Goal: Find specific page/section: Find specific page/section

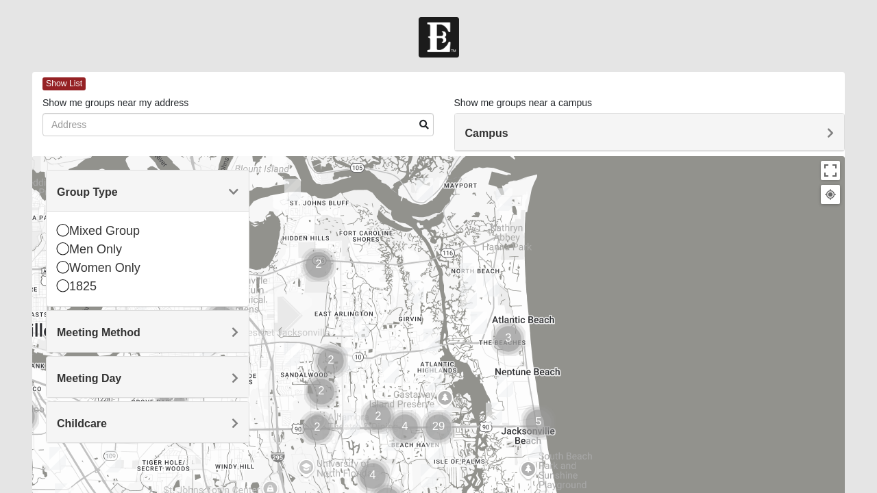
click at [388, 368] on img "1825 Mixed Annis 32246" at bounding box center [390, 372] width 27 height 34
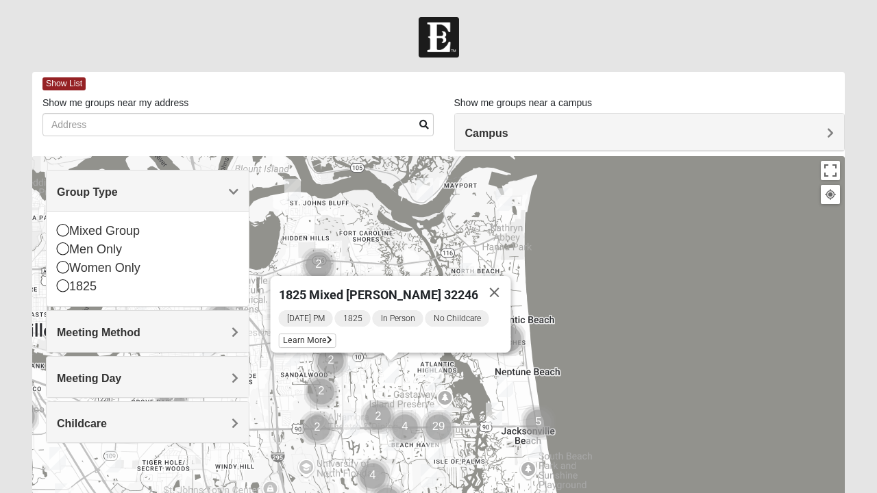
click at [351, 422] on img "1825 Womens Largin 32224" at bounding box center [351, 425] width 27 height 34
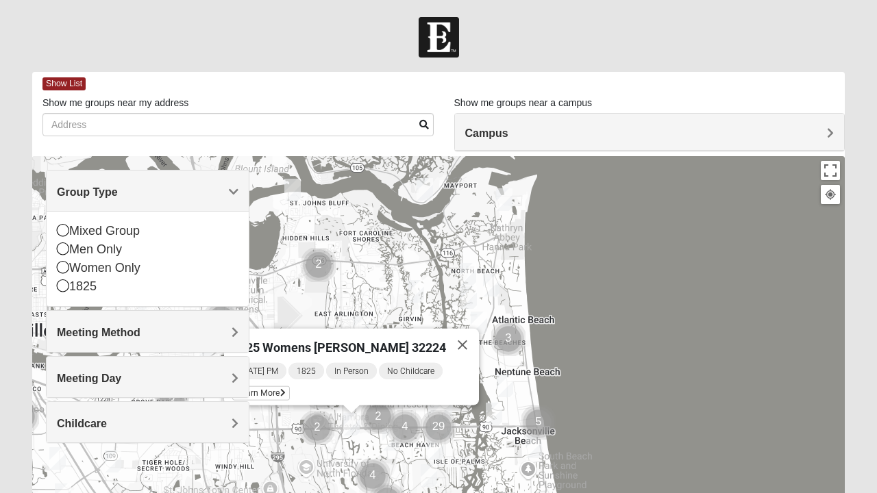
click at [389, 435] on img "Cluster of 4 groups" at bounding box center [404, 427] width 45 height 45
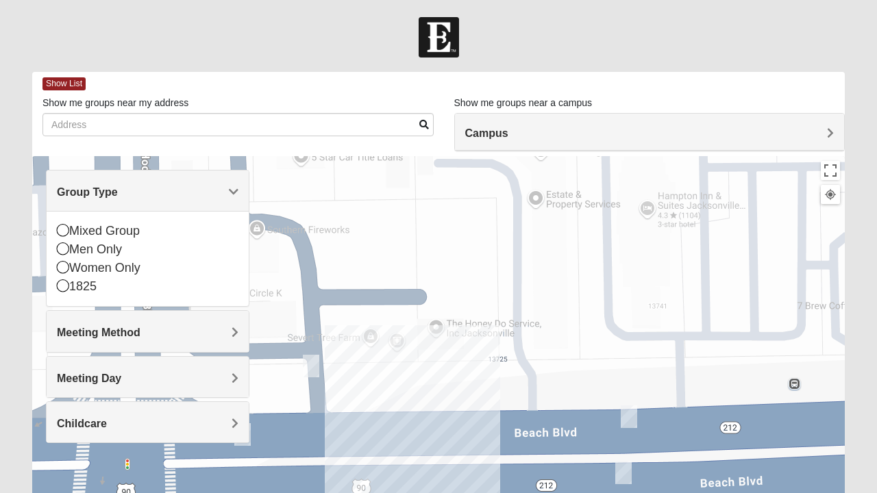
click at [57, 87] on span "Show List" at bounding box center [63, 83] width 43 height 13
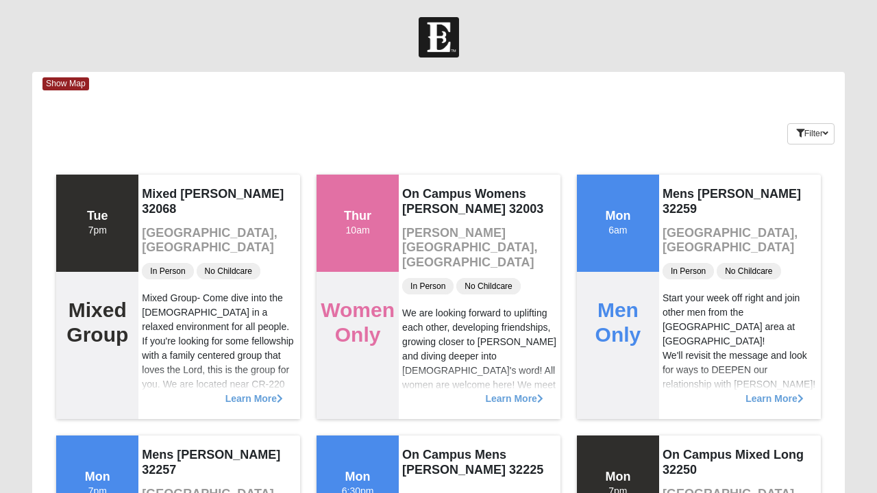
click at [62, 84] on span "Show Map" at bounding box center [65, 83] width 47 height 13
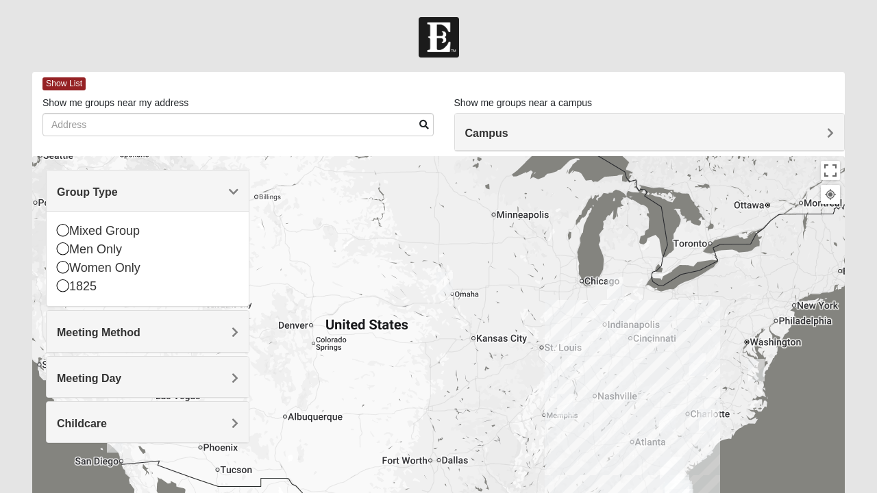
click at [58, 86] on span "Show List" at bounding box center [63, 83] width 43 height 13
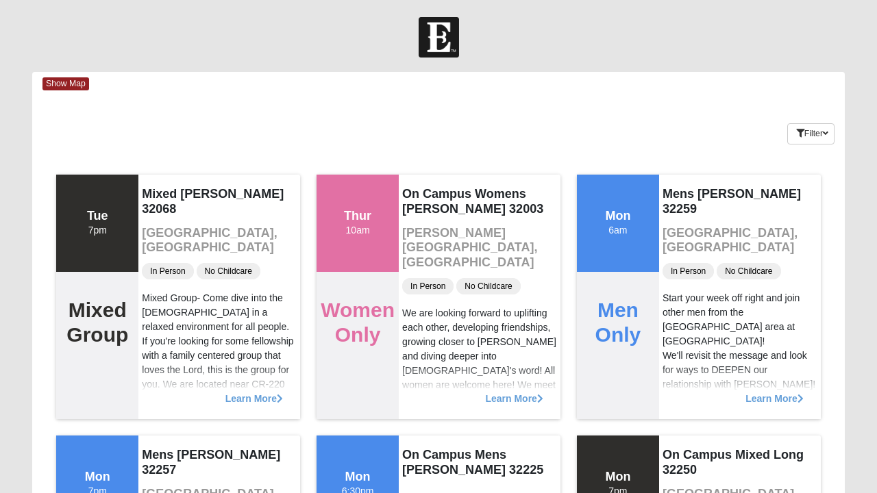
click at [71, 88] on span "Show Map" at bounding box center [65, 83] width 47 height 13
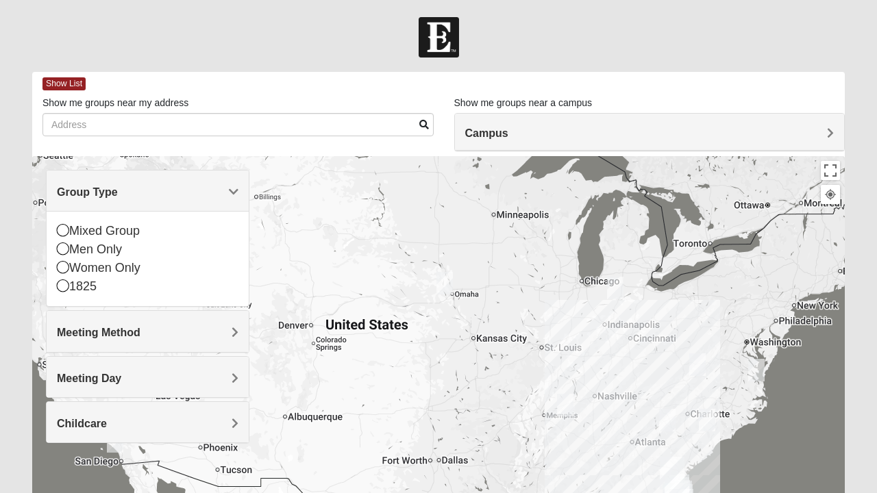
click at [118, 189] on span "Group Type" at bounding box center [87, 192] width 61 height 12
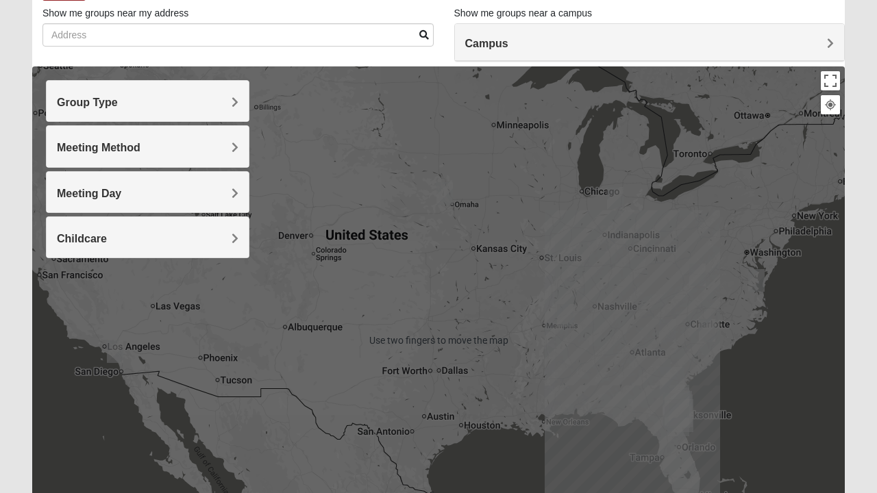
scroll to position [89, 0]
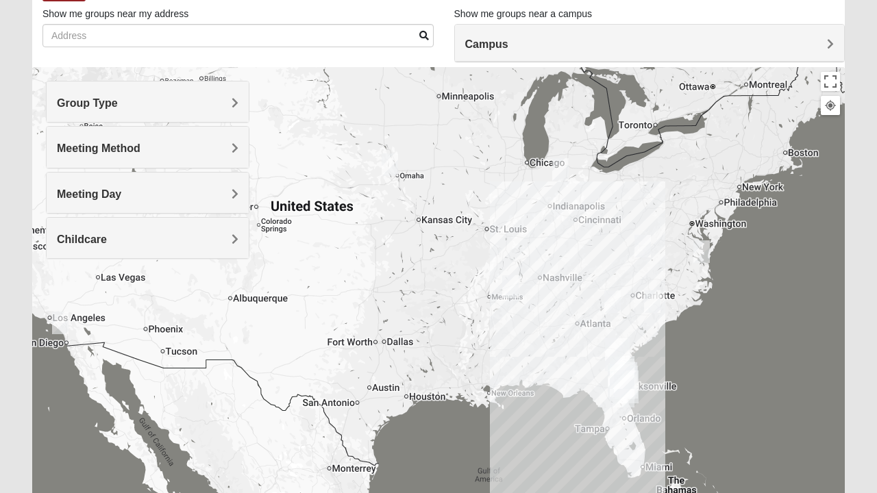
click at [649, 311] on img "Mixed Hensley 29571" at bounding box center [651, 302] width 27 height 34
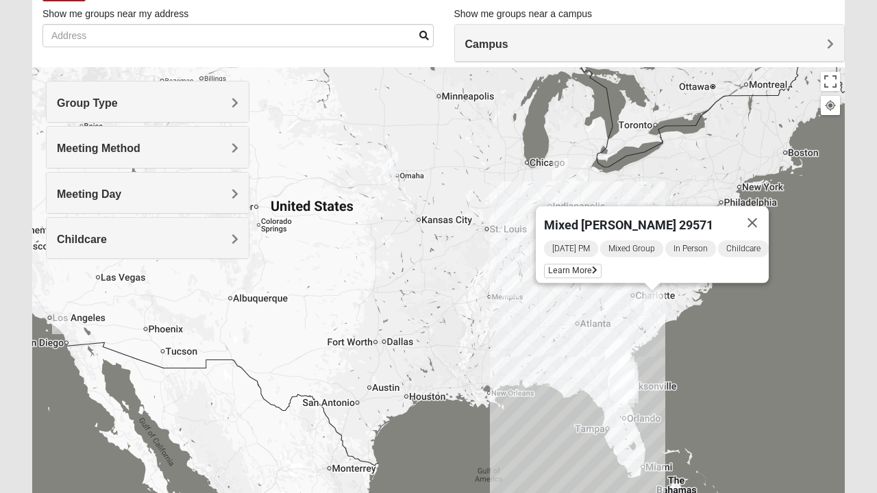
click at [592, 266] on icon at bounding box center [594, 270] width 5 height 8
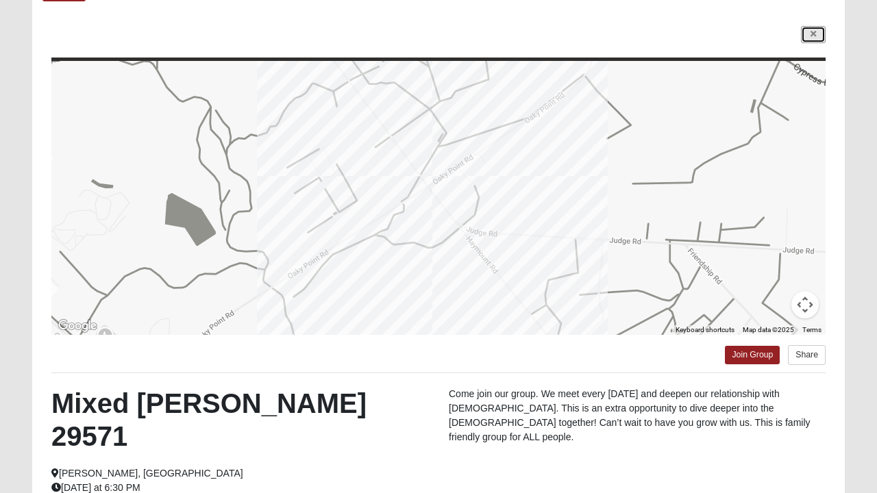
click at [812, 33] on icon at bounding box center [812, 34] width 5 height 8
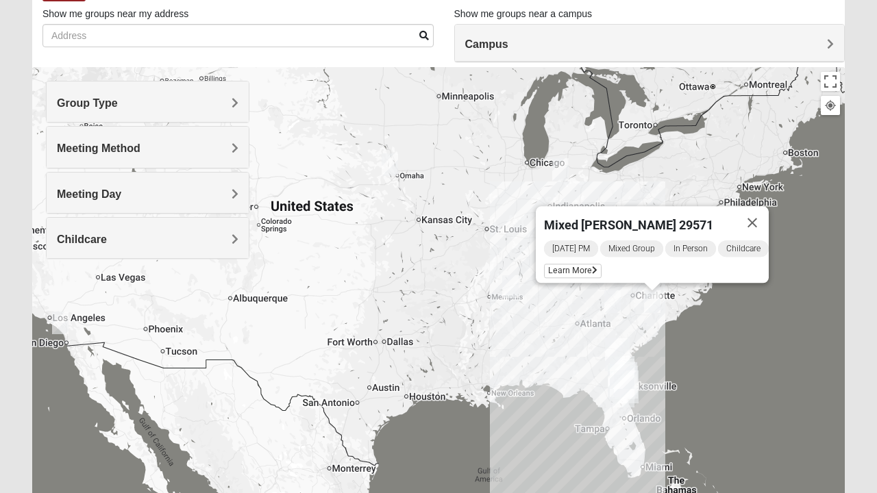
click at [760, 210] on button "Close" at bounding box center [752, 222] width 33 height 33
